Goal: Transaction & Acquisition: Purchase product/service

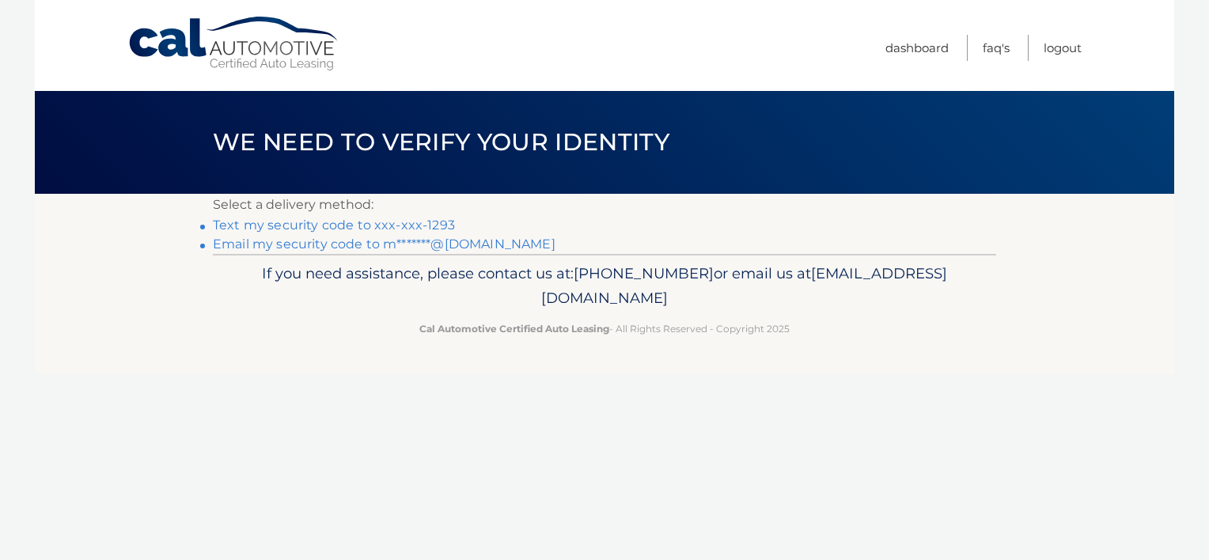
click at [405, 222] on link "Text my security code to xxx-xxx-1293" at bounding box center [334, 225] width 242 height 15
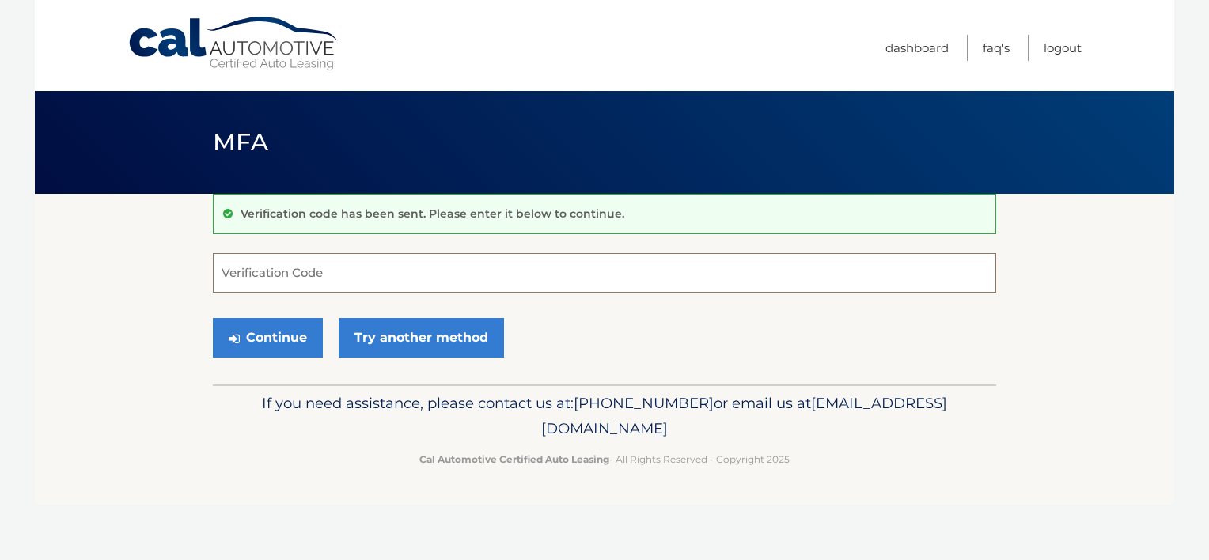
click at [347, 271] on input "Verification Code" at bounding box center [604, 273] width 783 height 40
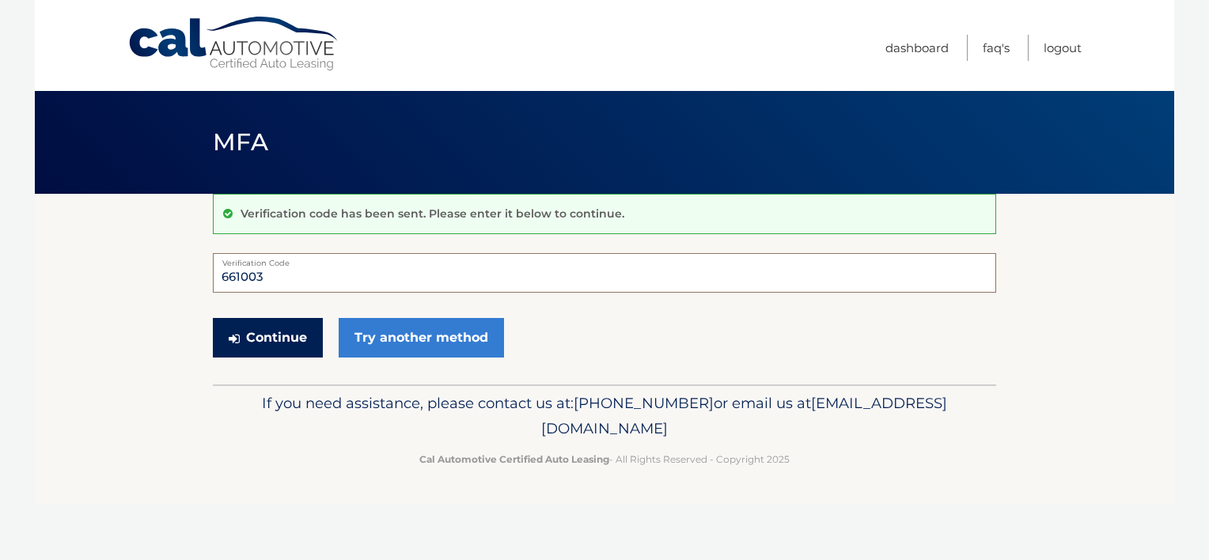
type input "661003"
click at [308, 333] on button "Continue" at bounding box center [268, 338] width 110 height 40
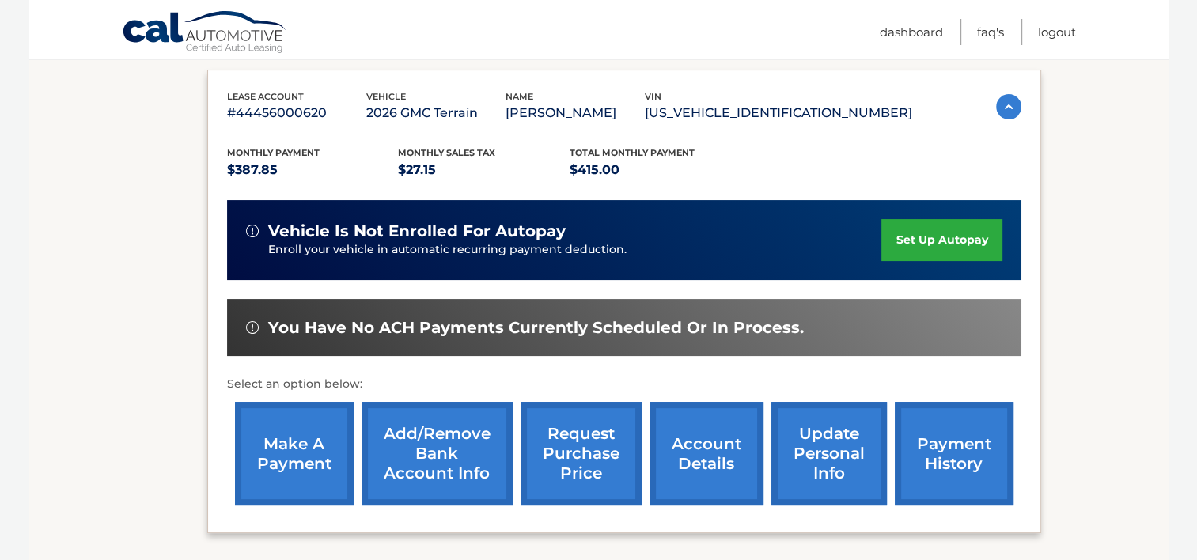
scroll to position [269, 0]
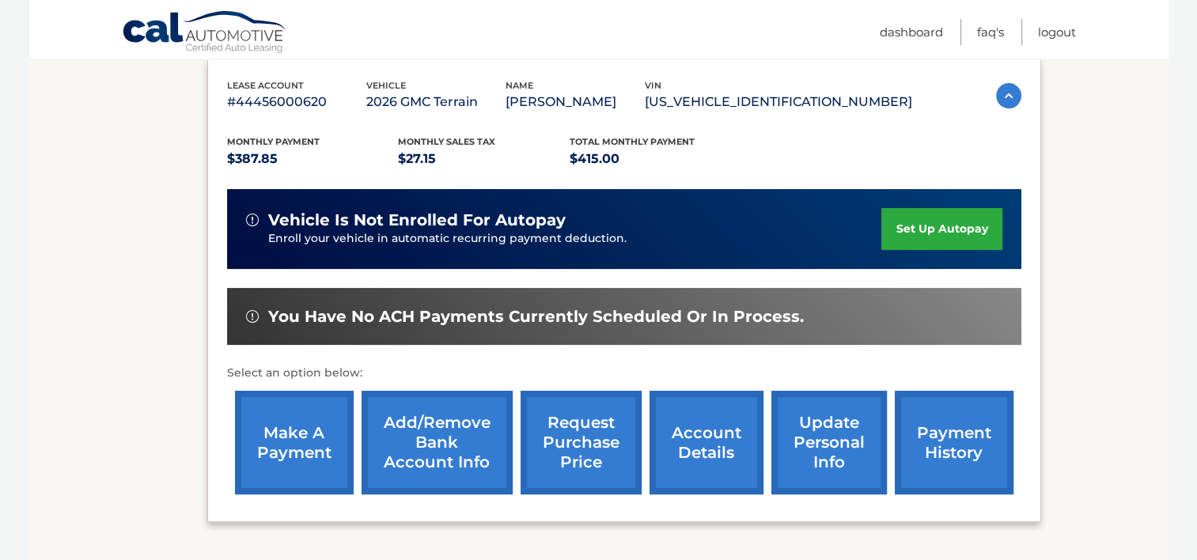
click at [282, 434] on link "make a payment" at bounding box center [294, 443] width 119 height 104
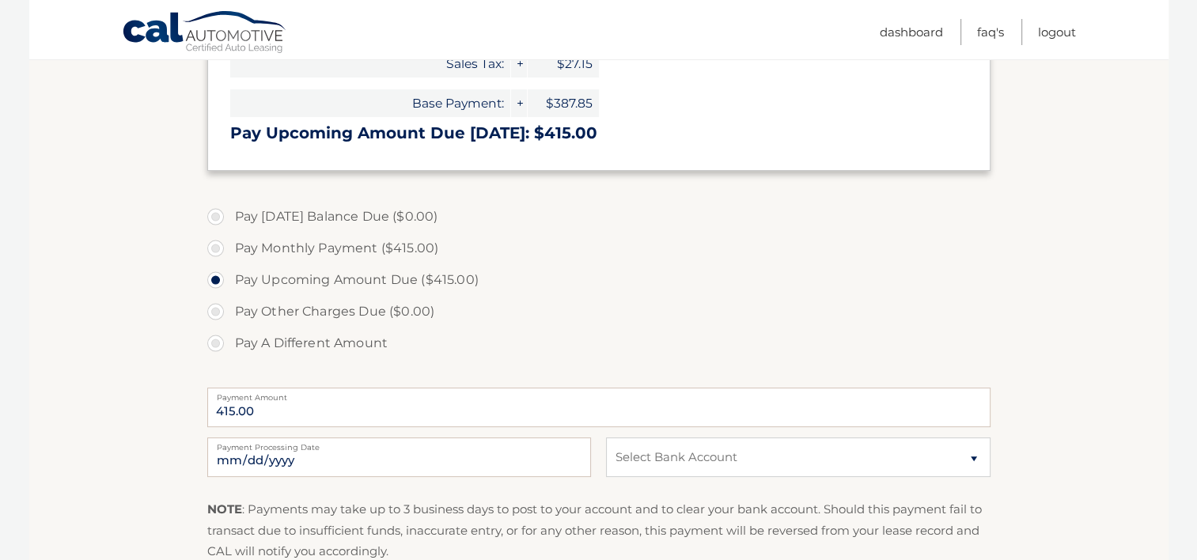
scroll to position [363, 0]
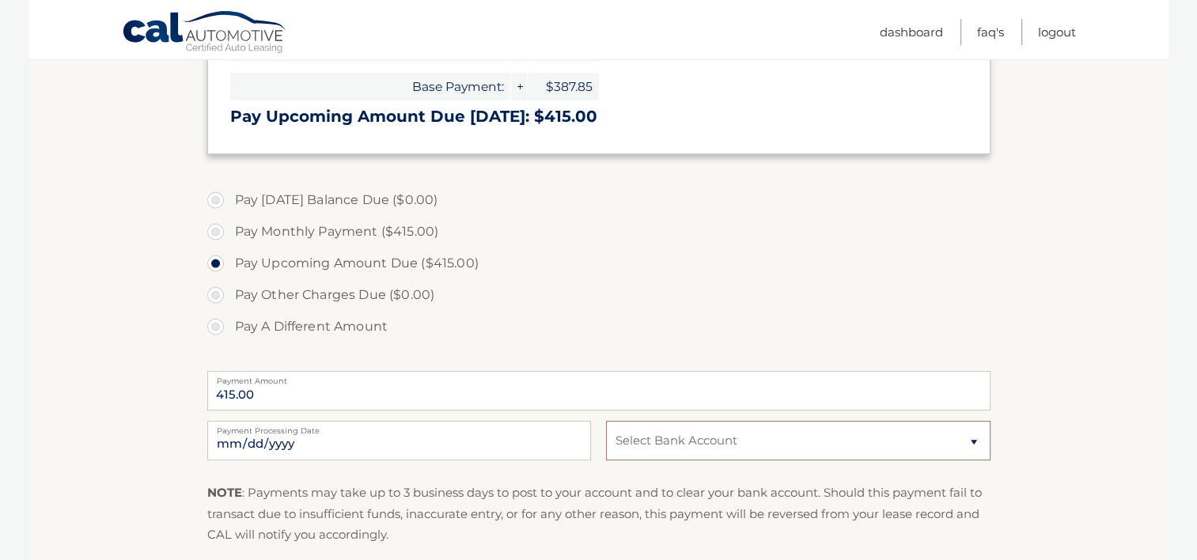
click at [971, 440] on select "Select Bank Account Checking BANK OF AMERICA, N.A. *****3420 Checking WELLS FAR…" at bounding box center [798, 441] width 384 height 40
select select "NzIxYmE1ZDYtMTMwMi00OGFlLWI4YWMtNzg3NzM3M2NiNmRl"
click at [606, 421] on select "Select Bank Account Checking BANK OF AMERICA, N.A. *****3420 Checking WELLS FAR…" at bounding box center [798, 441] width 384 height 40
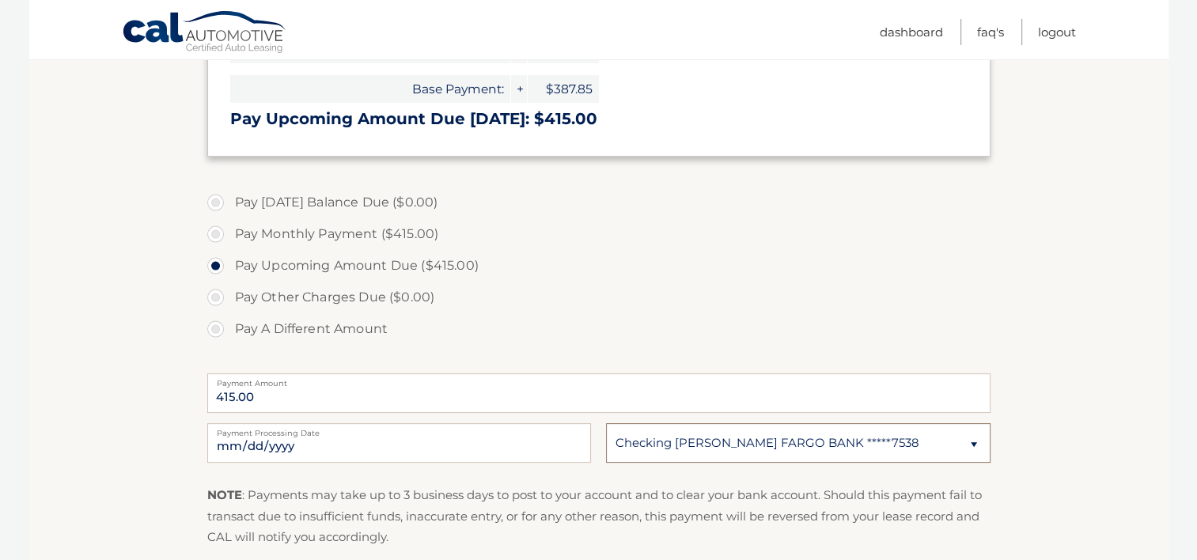
scroll to position [351, 0]
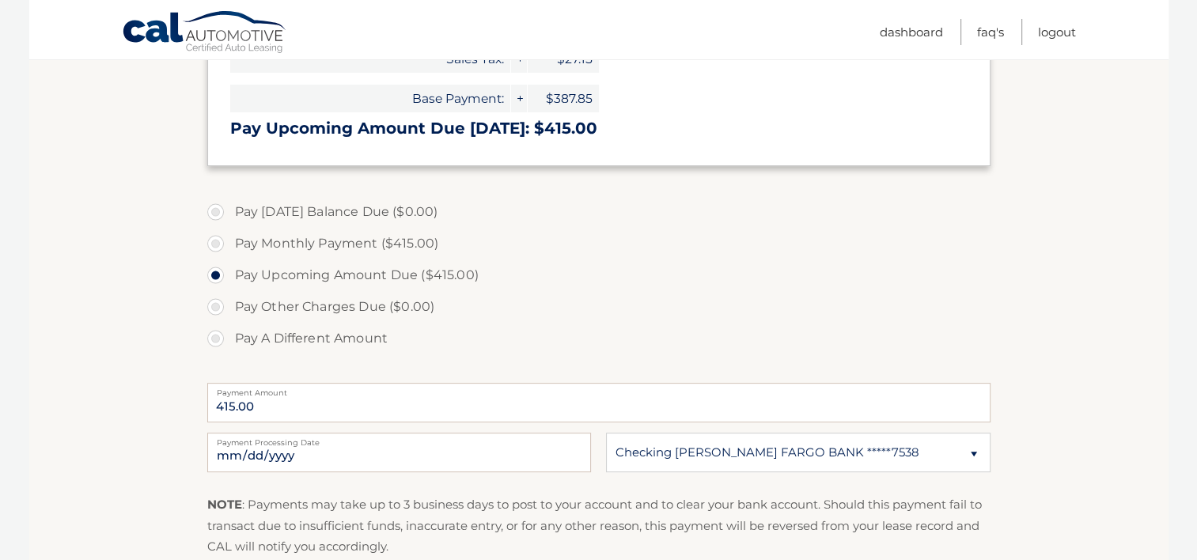
click at [215, 242] on label "Pay Monthly Payment ($415.00)" at bounding box center [598, 244] width 783 height 32
click at [215, 242] on input "Pay Monthly Payment ($415.00)" at bounding box center [222, 240] width 16 height 25
radio input "true"
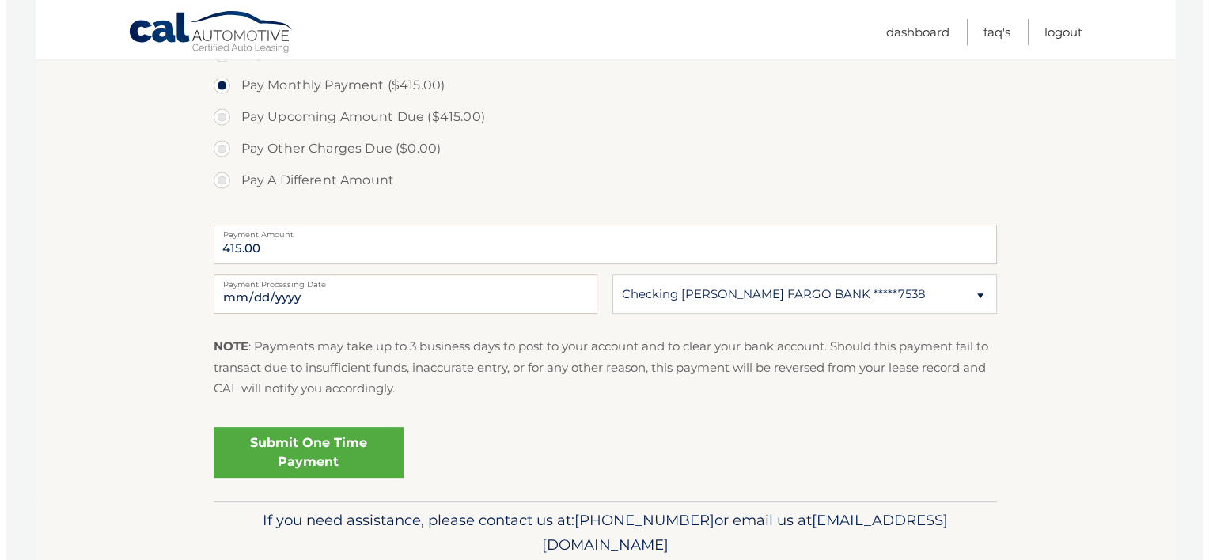
scroll to position [570, 0]
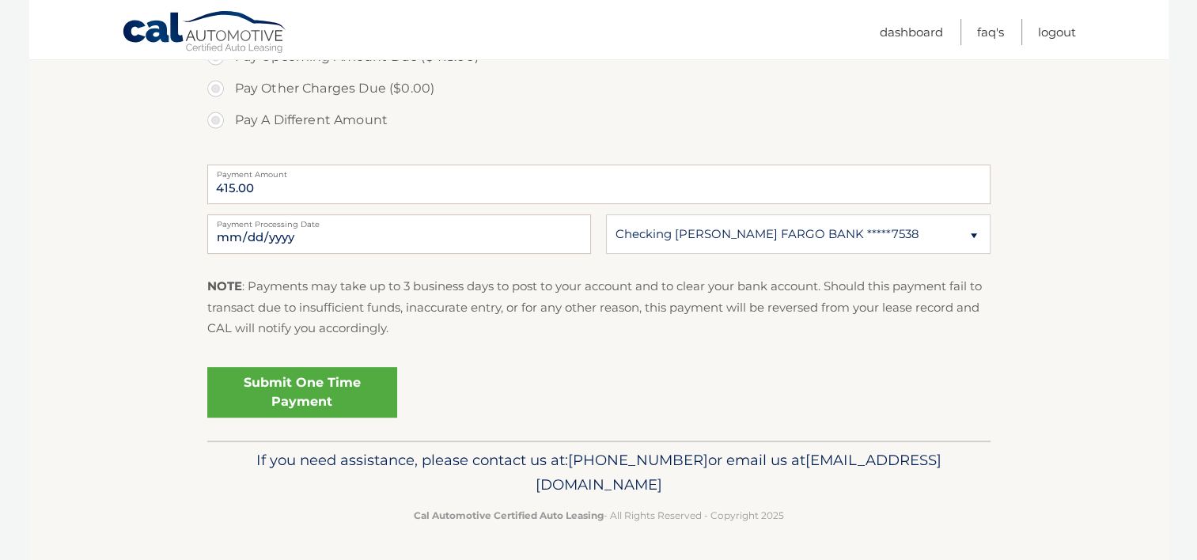
click at [321, 392] on link "Submit One Time Payment" at bounding box center [302, 392] width 190 height 51
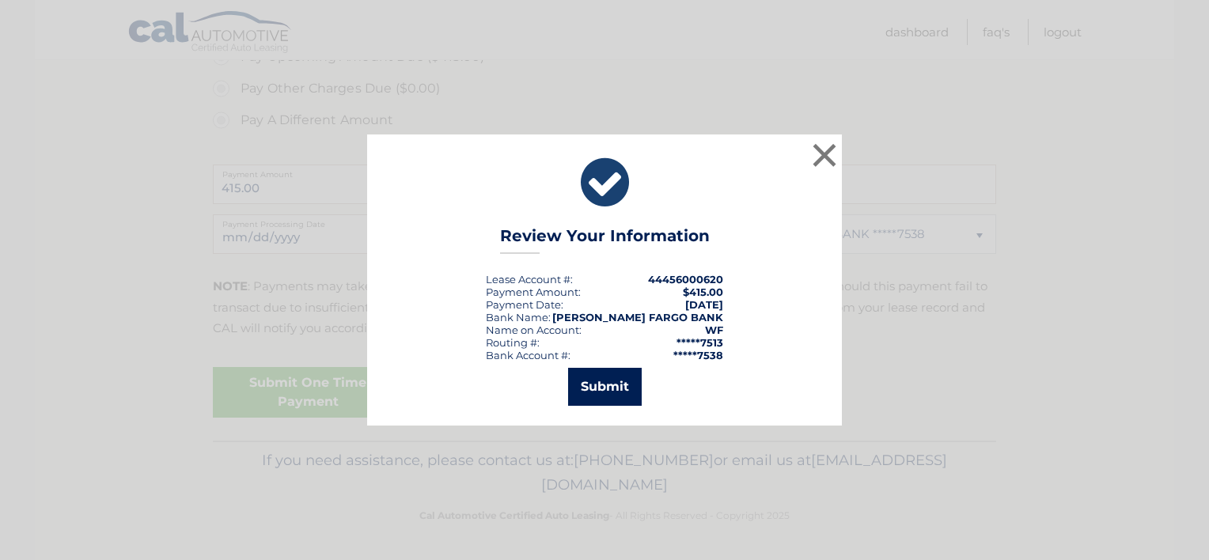
click at [592, 388] on button "Submit" at bounding box center [605, 387] width 74 height 38
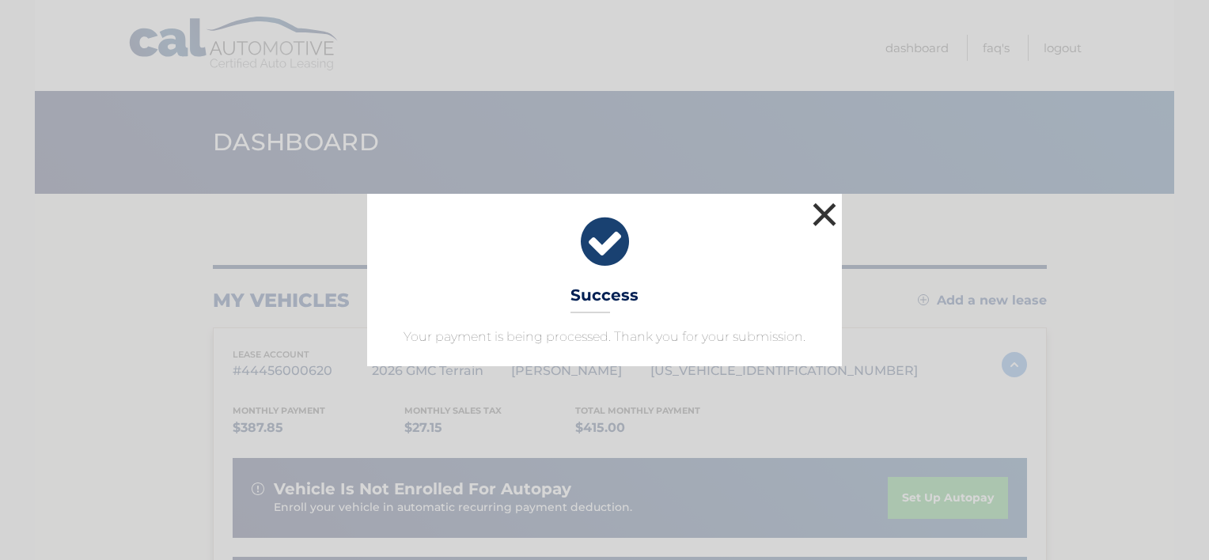
click at [823, 212] on button "×" at bounding box center [825, 215] width 32 height 32
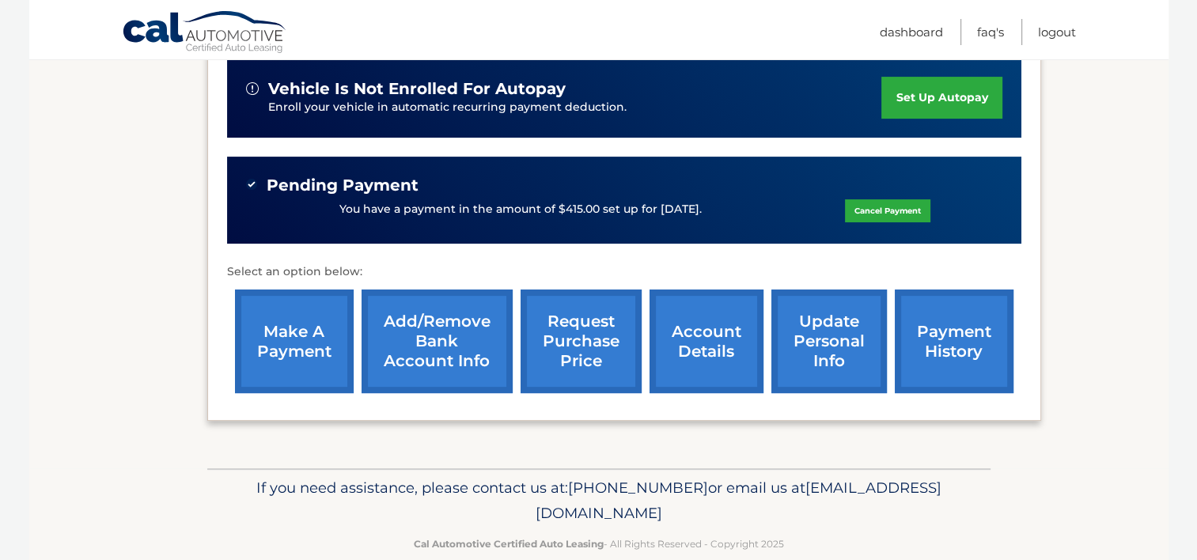
scroll to position [426, 0]
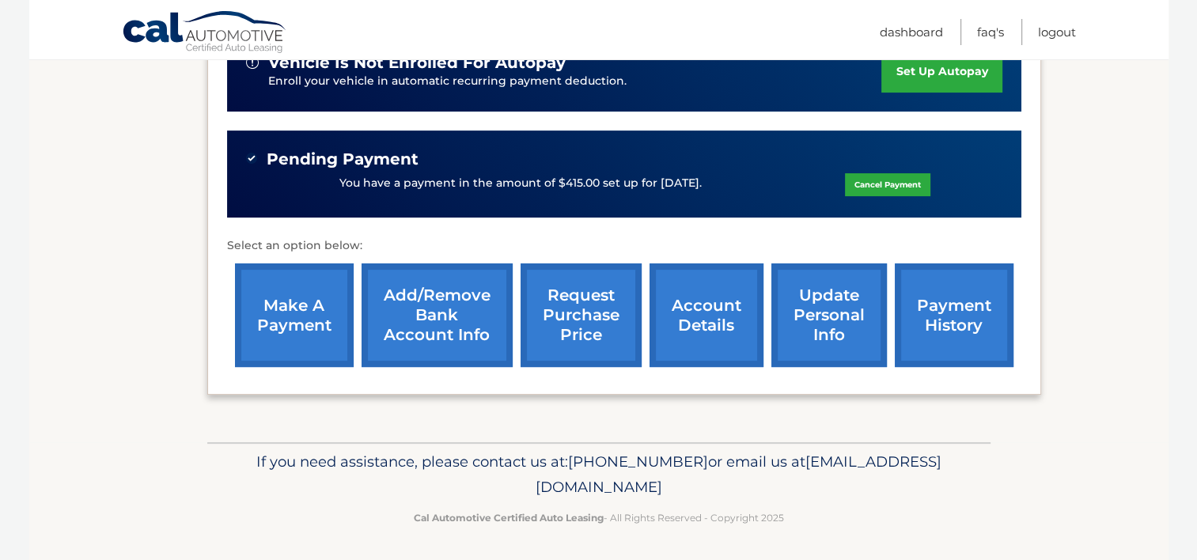
click at [944, 311] on link "payment history" at bounding box center [954, 315] width 119 height 104
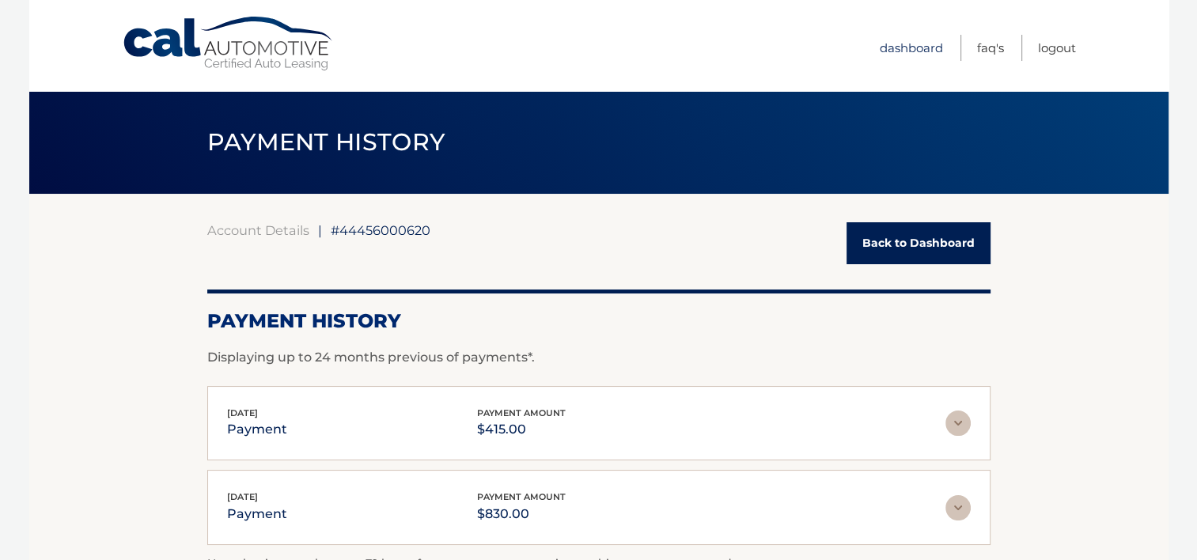
click at [899, 41] on link "Dashboard" at bounding box center [911, 48] width 63 height 26
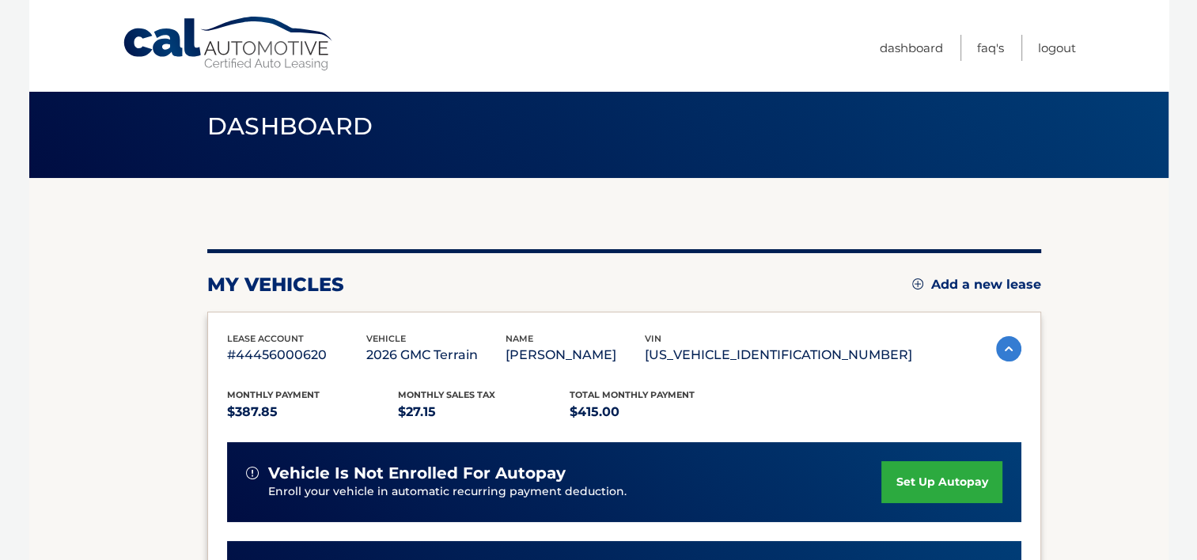
scroll to position [14, 0]
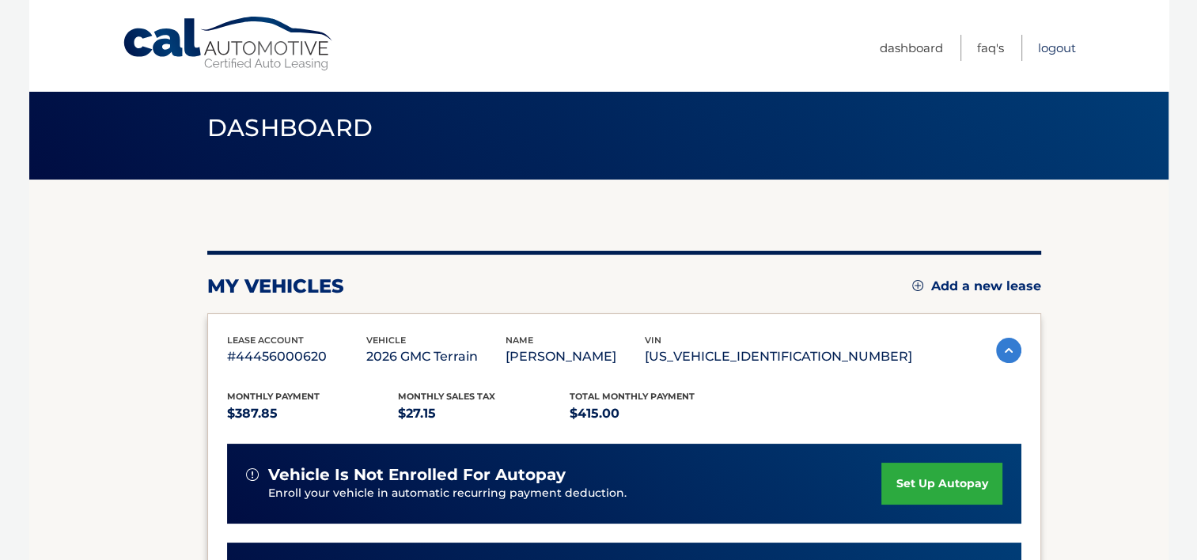
click at [1060, 47] on link "Logout" at bounding box center [1057, 48] width 38 height 26
